Goal: Task Accomplishment & Management: Use online tool/utility

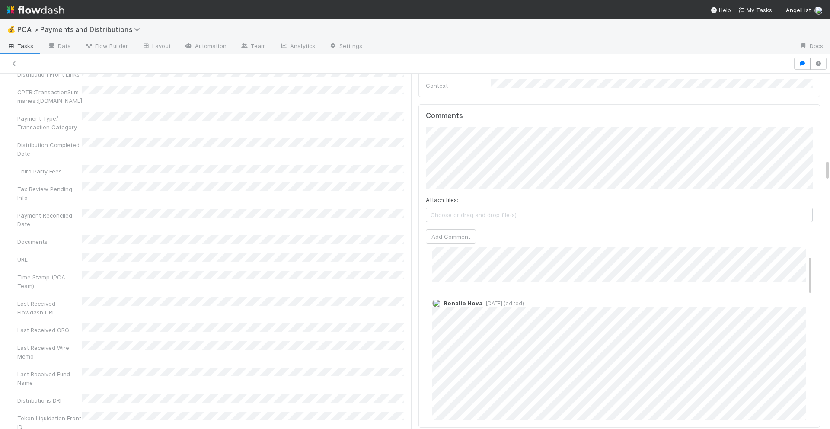
scroll to position [982, 0]
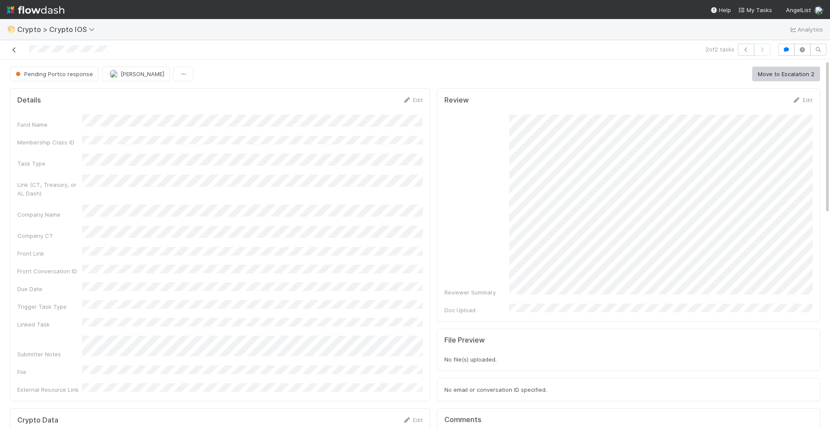
click at [13, 52] on icon at bounding box center [14, 50] width 9 height 6
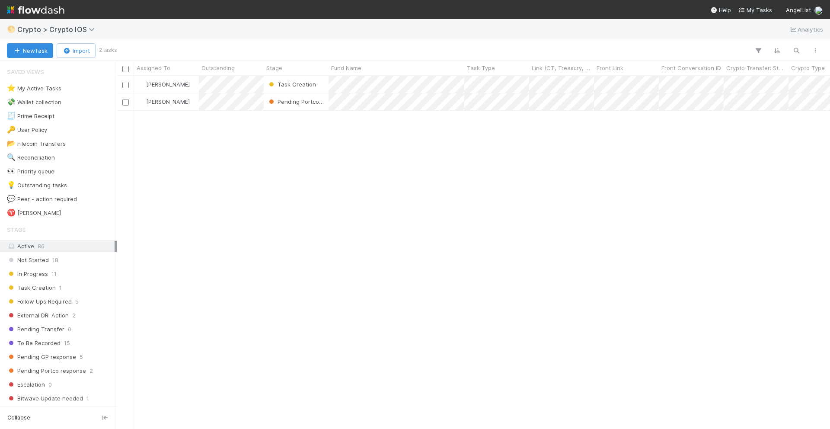
scroll to position [353, 713]
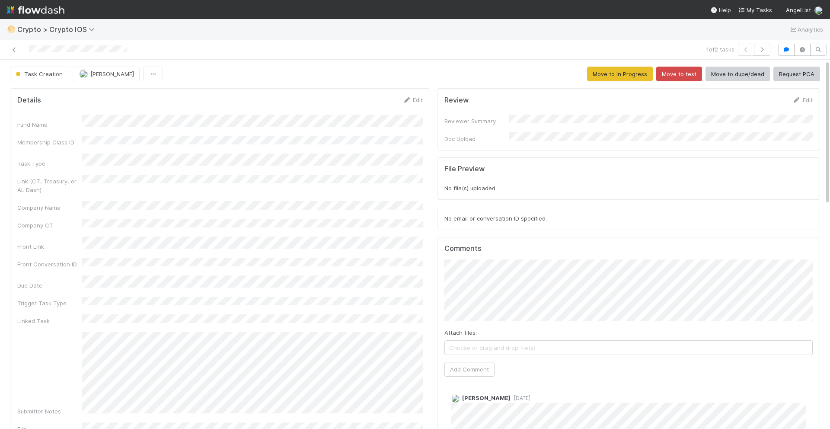
click at [26, 48] on div at bounding box center [196, 50] width 387 height 12
click at [105, 41] on div "1 of 2 tasks" at bounding box center [415, 49] width 830 height 19
click at [412, 99] on link "Edit" at bounding box center [413, 99] width 20 height 7
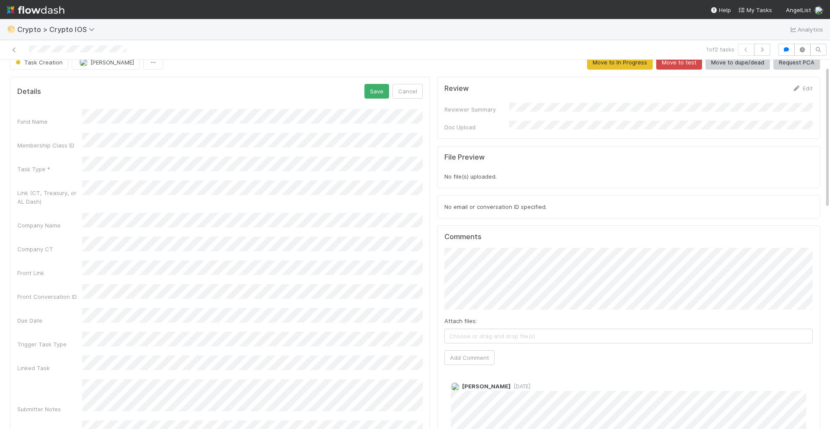
scroll to position [10, 0]
click at [379, 91] on button "Save" at bounding box center [376, 92] width 25 height 15
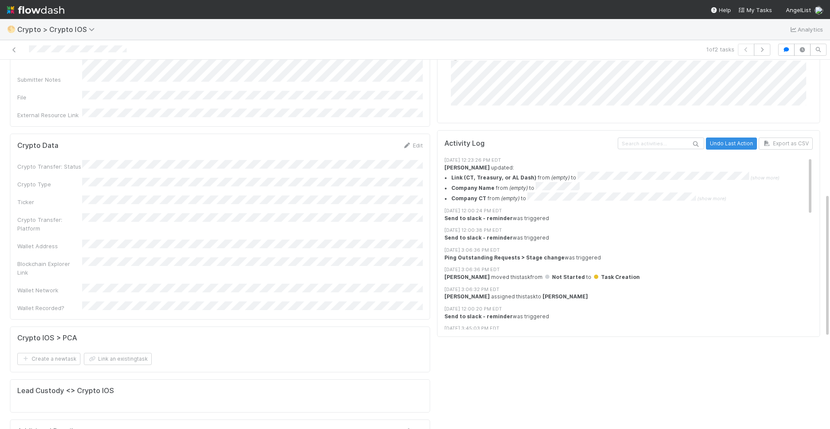
scroll to position [343, 0]
click at [416, 141] on link "Edit" at bounding box center [413, 144] width 20 height 7
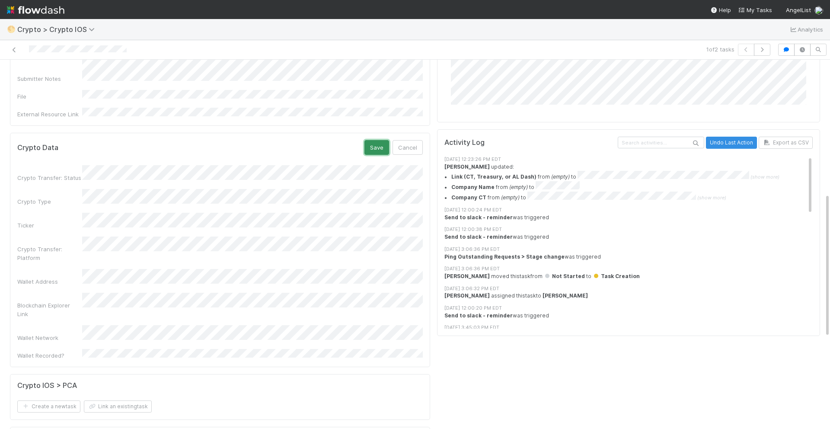
click at [381, 140] on button "Save" at bounding box center [376, 147] width 25 height 15
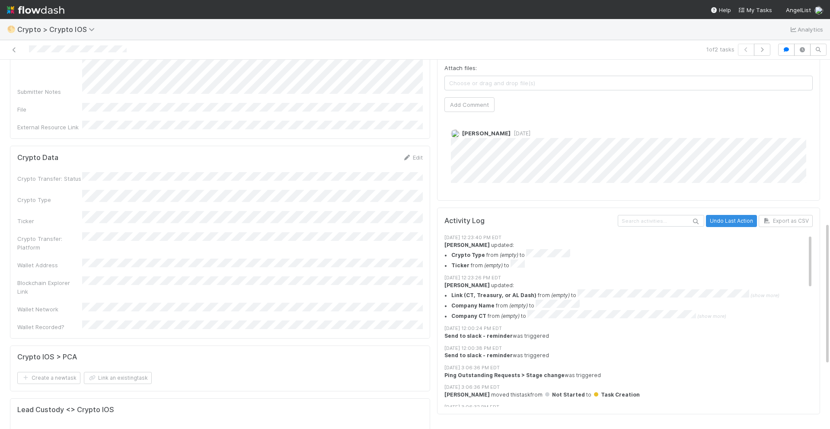
scroll to position [246, 0]
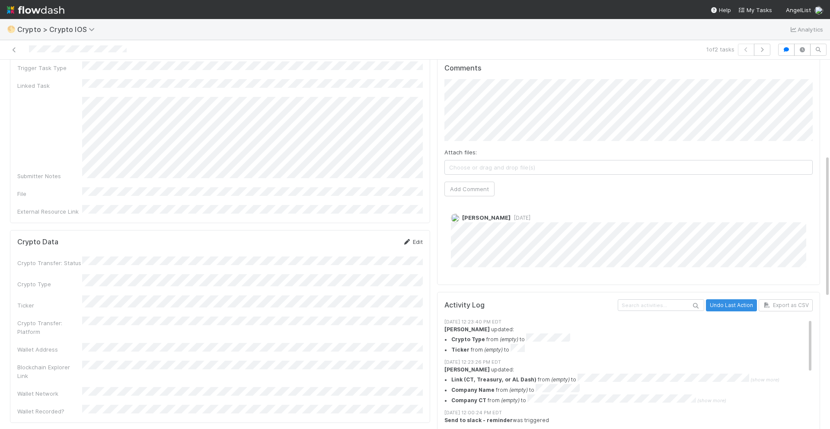
click at [416, 238] on link "Edit" at bounding box center [413, 241] width 20 height 7
click at [377, 237] on button "Save" at bounding box center [376, 244] width 25 height 15
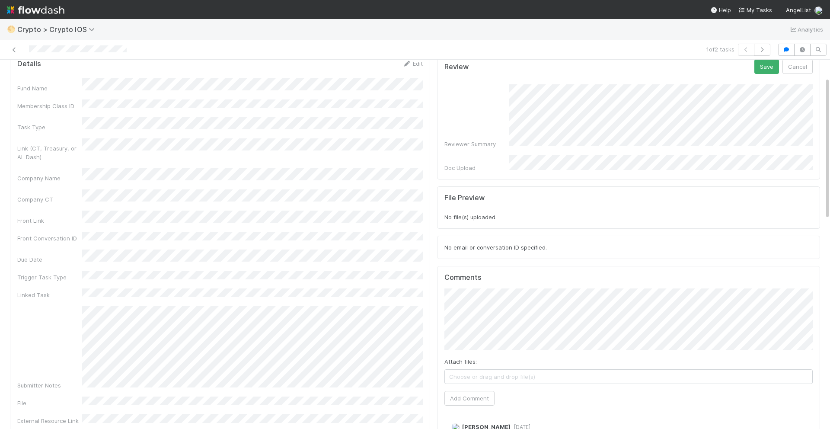
scroll to position [0, 0]
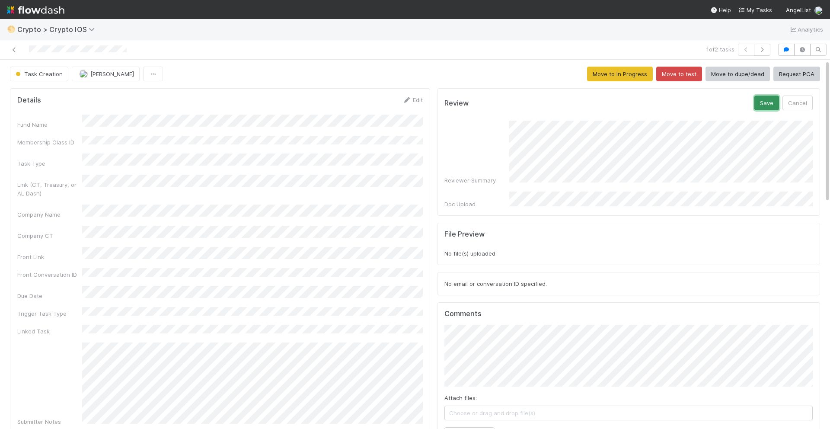
click at [761, 106] on button "Save" at bounding box center [766, 103] width 25 height 15
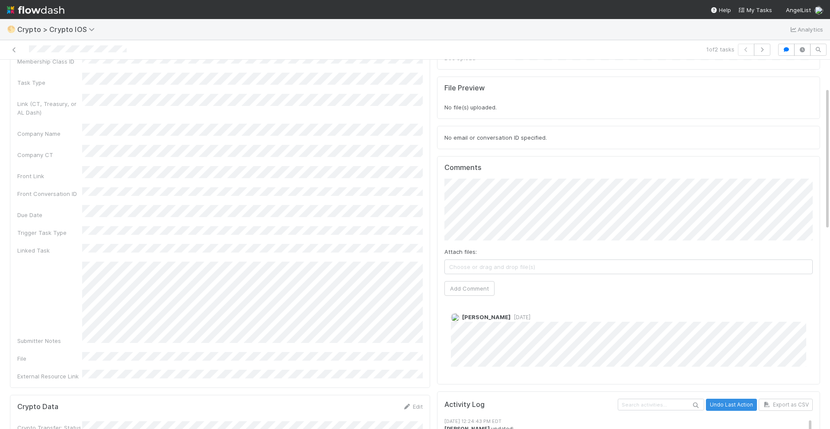
scroll to position [90, 0]
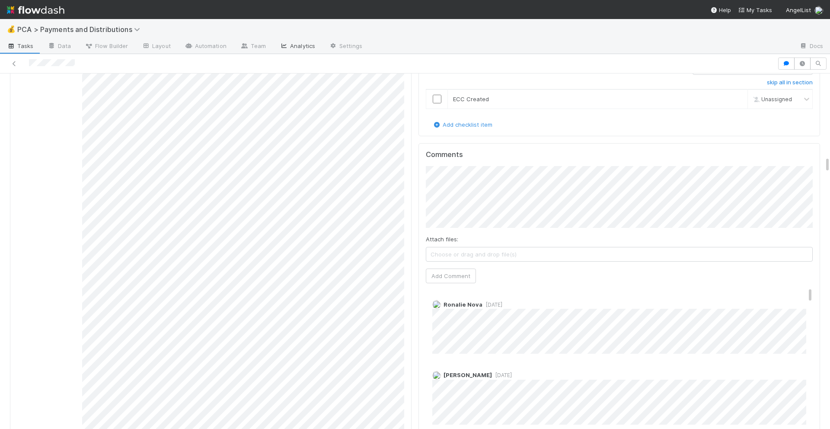
scroll to position [1753, 0]
